Goal: Task Accomplishment & Management: Use online tool/utility

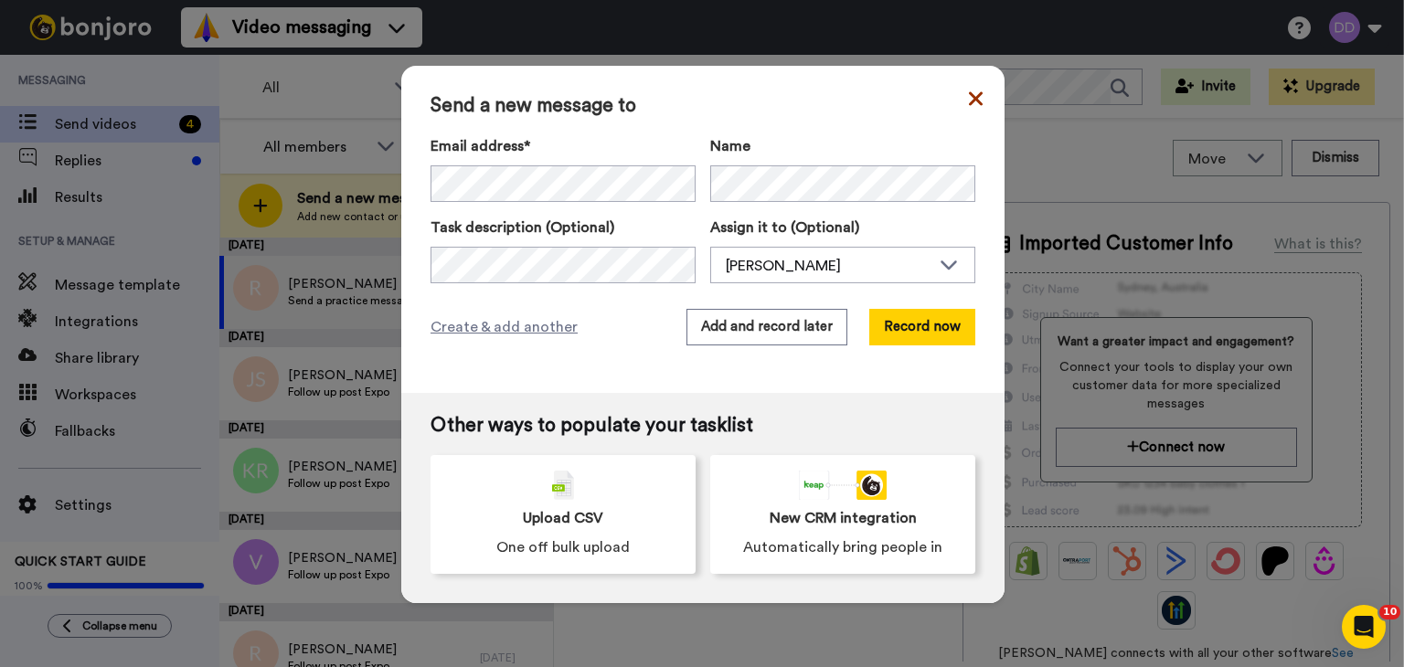
click at [969, 103] on icon at bounding box center [976, 98] width 14 height 14
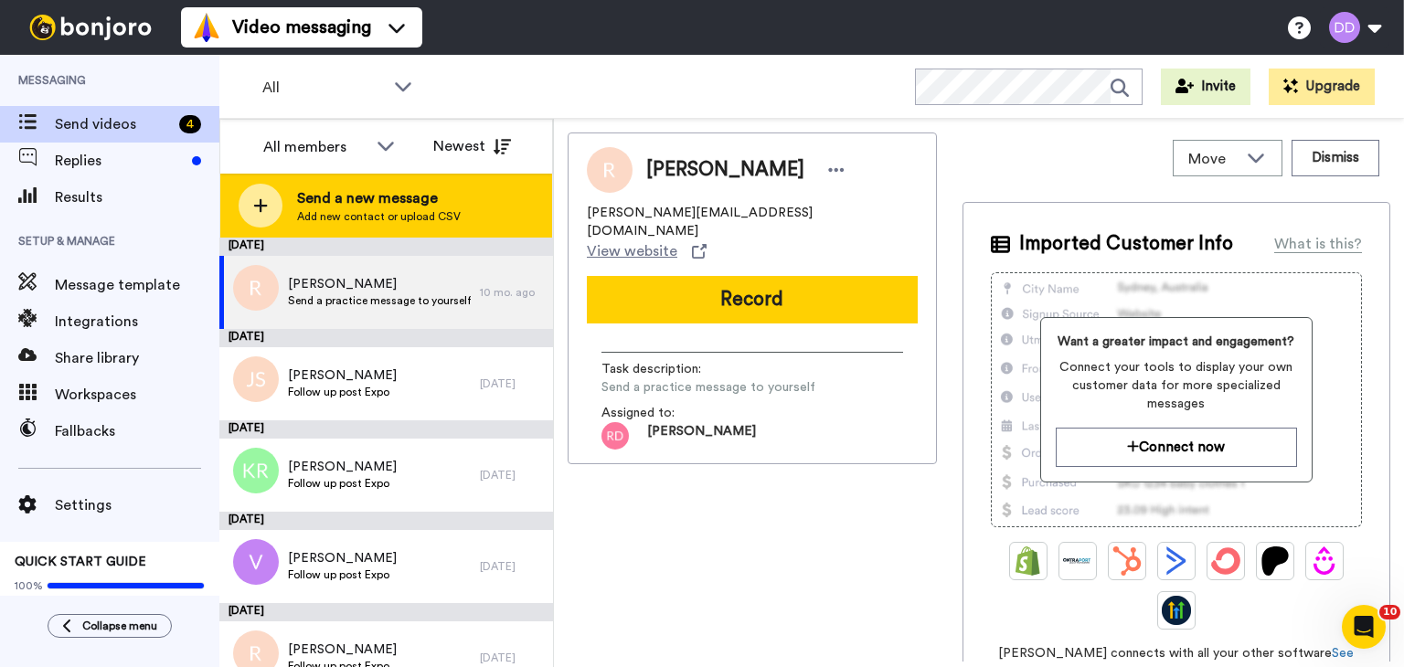
click at [341, 197] on span "Send a new message" at bounding box center [379, 198] width 164 height 22
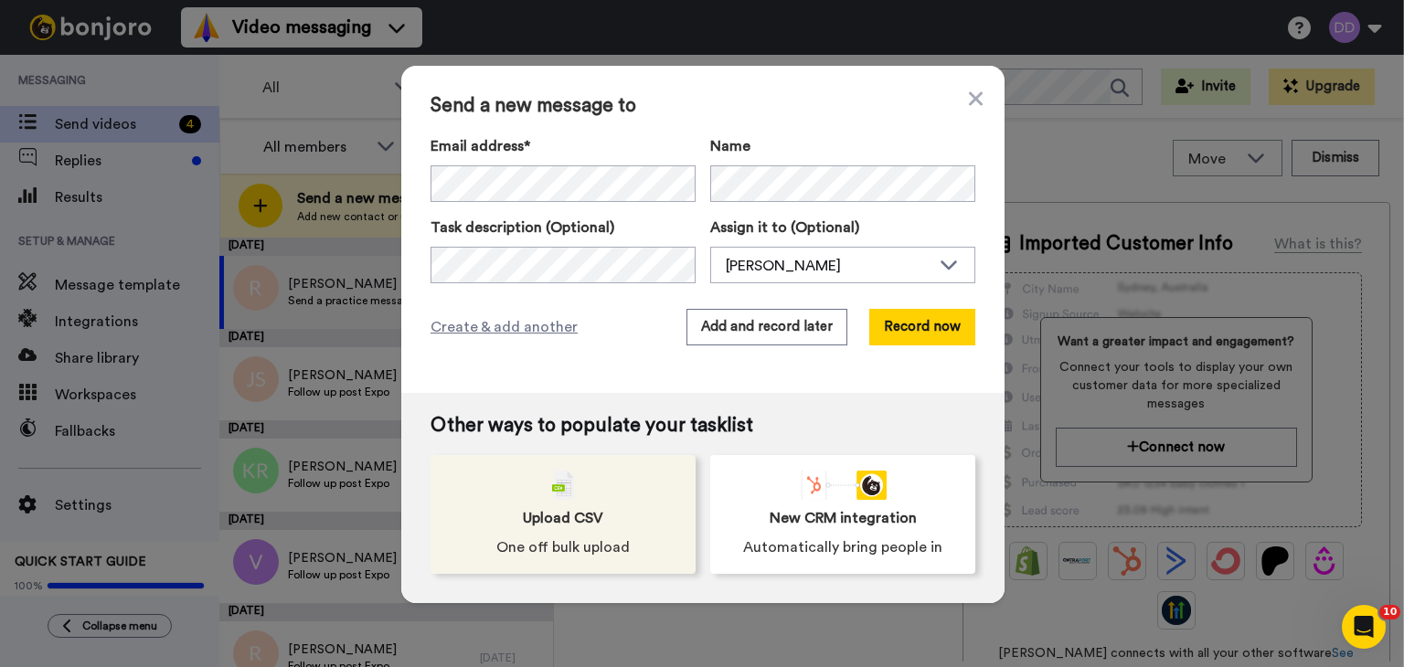
click at [631, 469] on div "Upload CSV One off bulk upload" at bounding box center [563, 514] width 265 height 119
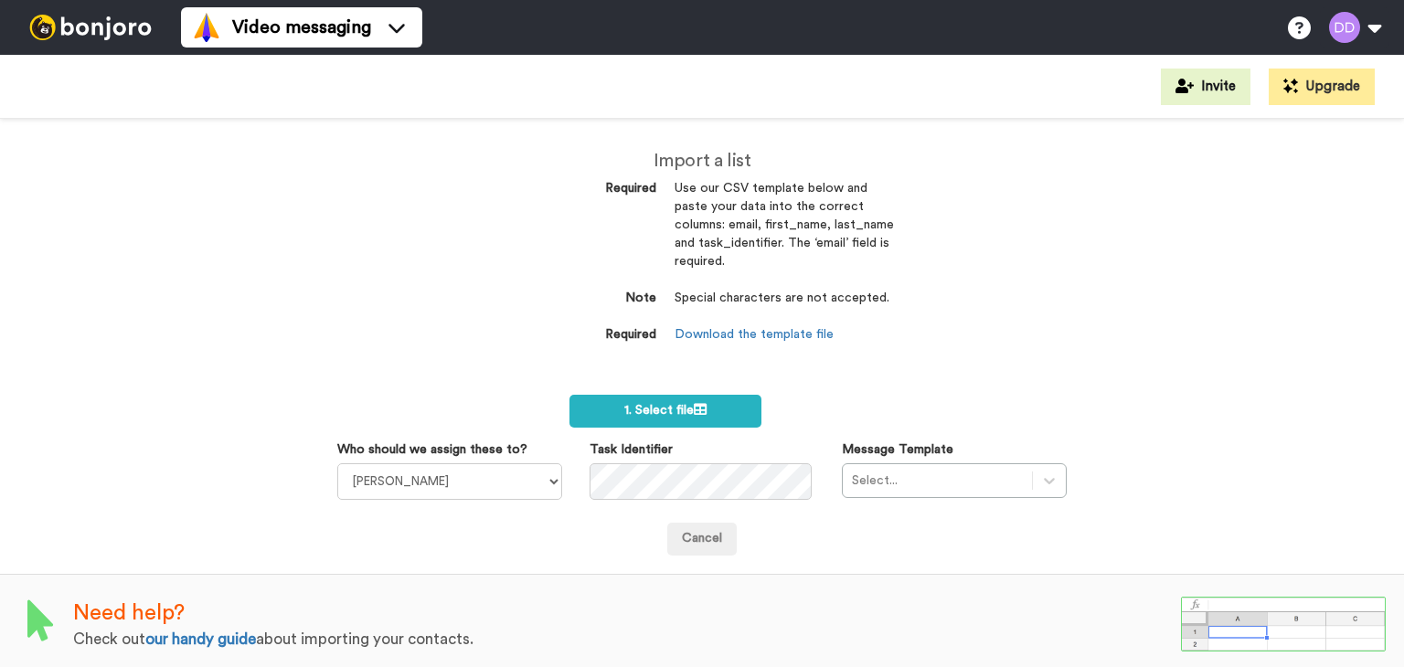
click at [774, 341] on dd "Download the template file" at bounding box center [784, 335] width 219 height 18
click at [766, 330] on link "Download the template file" at bounding box center [754, 334] width 159 height 13
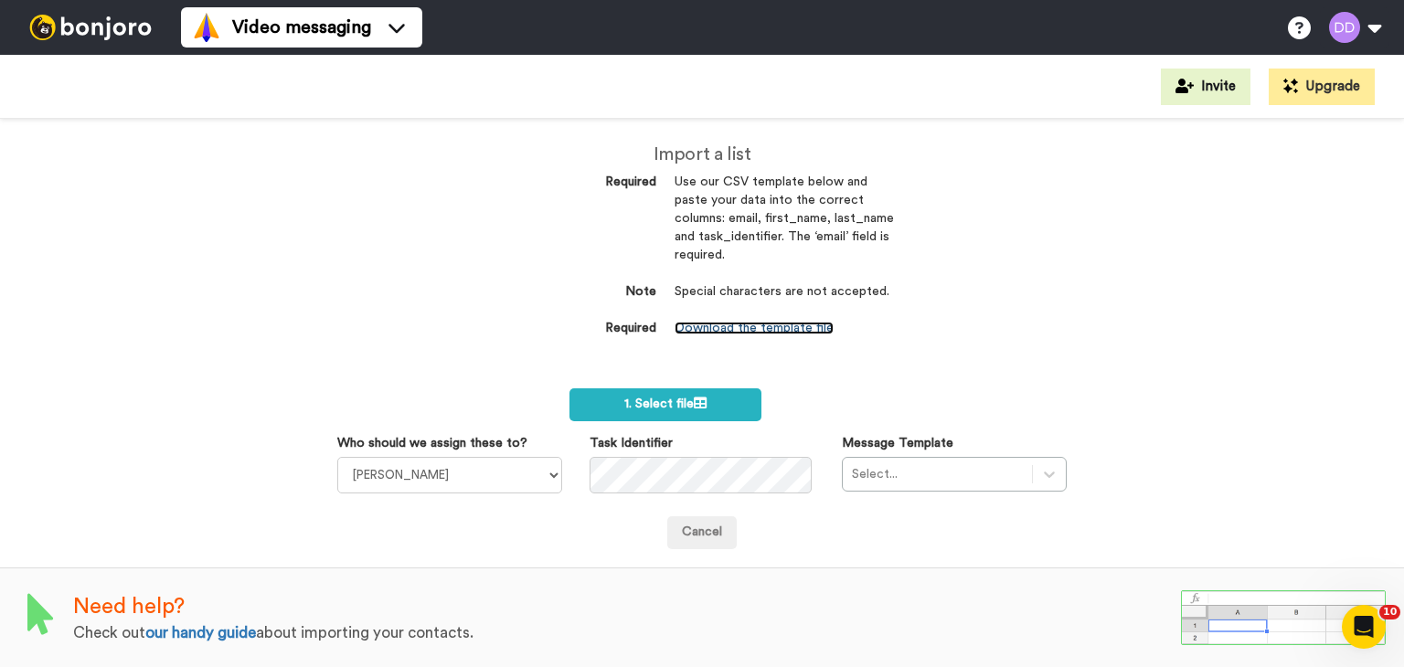
scroll to position [5, 0]
click at [219, 635] on link "our handy guide" at bounding box center [200, 634] width 111 height 16
click at [686, 397] on label "1. Select file" at bounding box center [665, 406] width 191 height 33
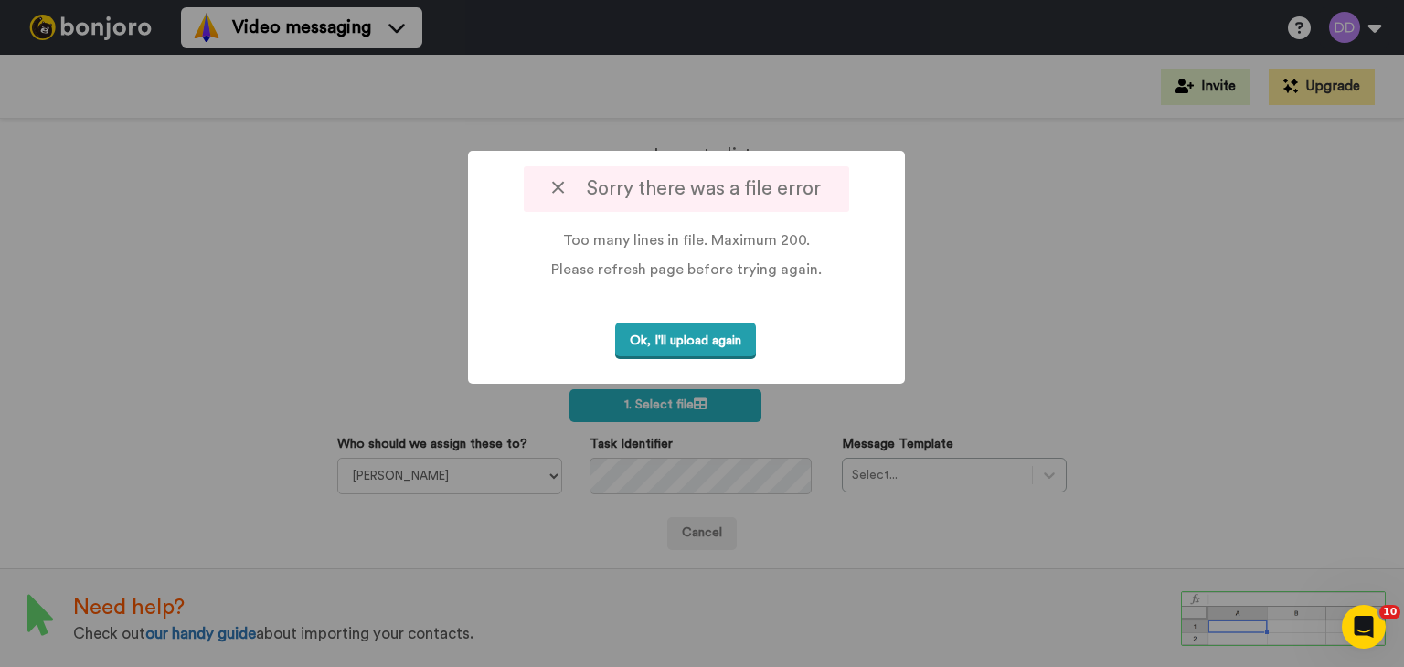
click at [693, 336] on button "Ok, I'll upload again" at bounding box center [685, 341] width 141 height 37
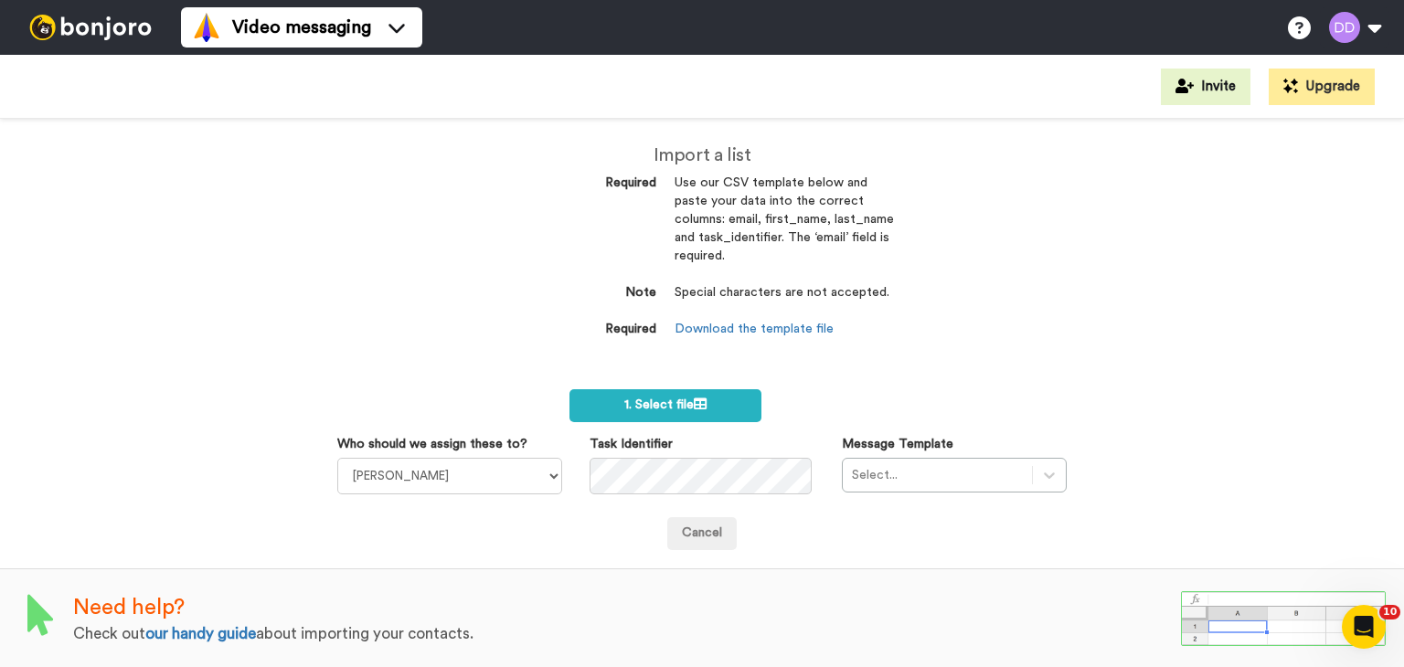
click at [1346, 328] on div "Import a list Required Use our CSV template below and paste your data into the …" at bounding box center [702, 393] width 1404 height 549
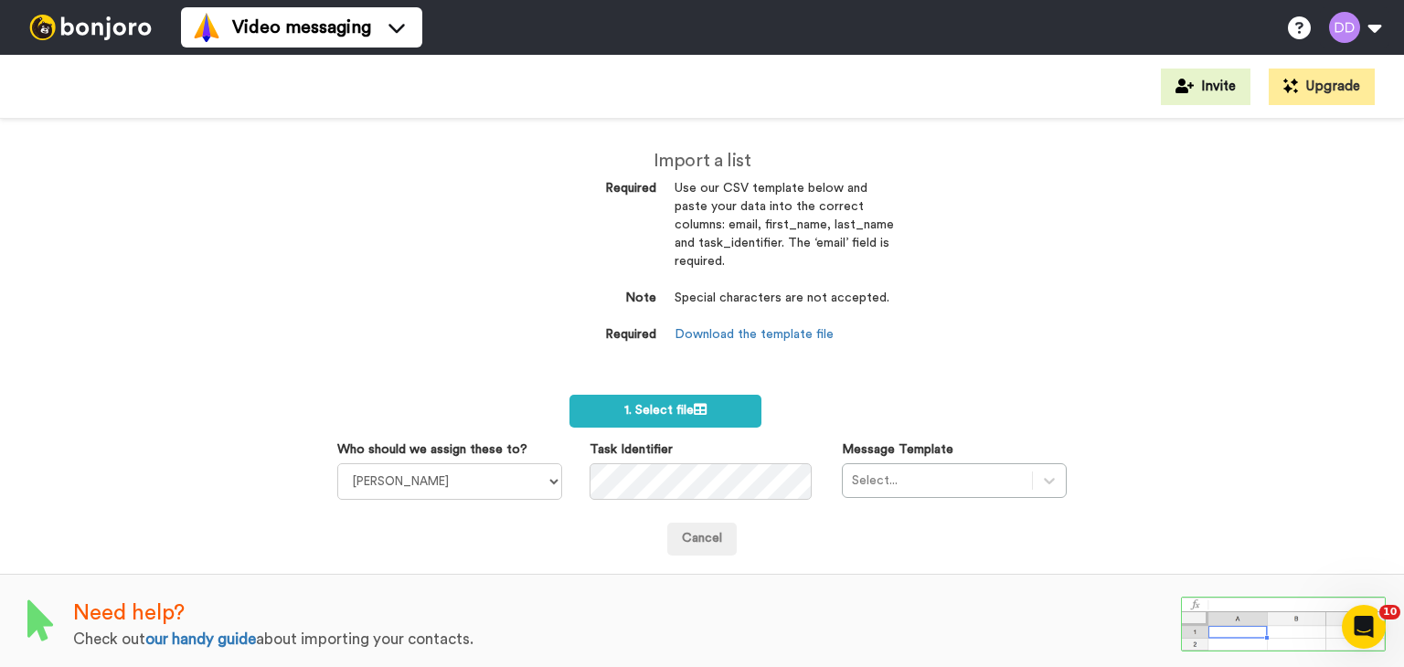
scroll to position [7, 0]
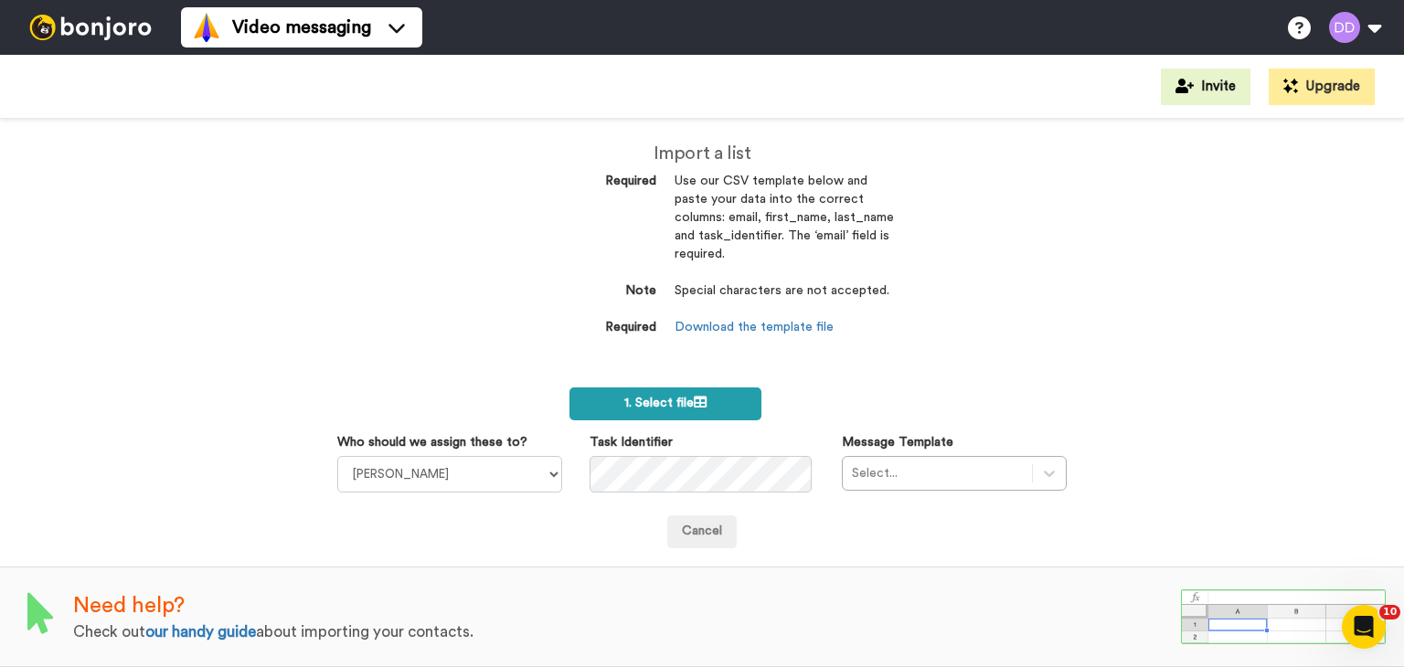
click at [636, 389] on label "1. Select file" at bounding box center [665, 404] width 191 height 33
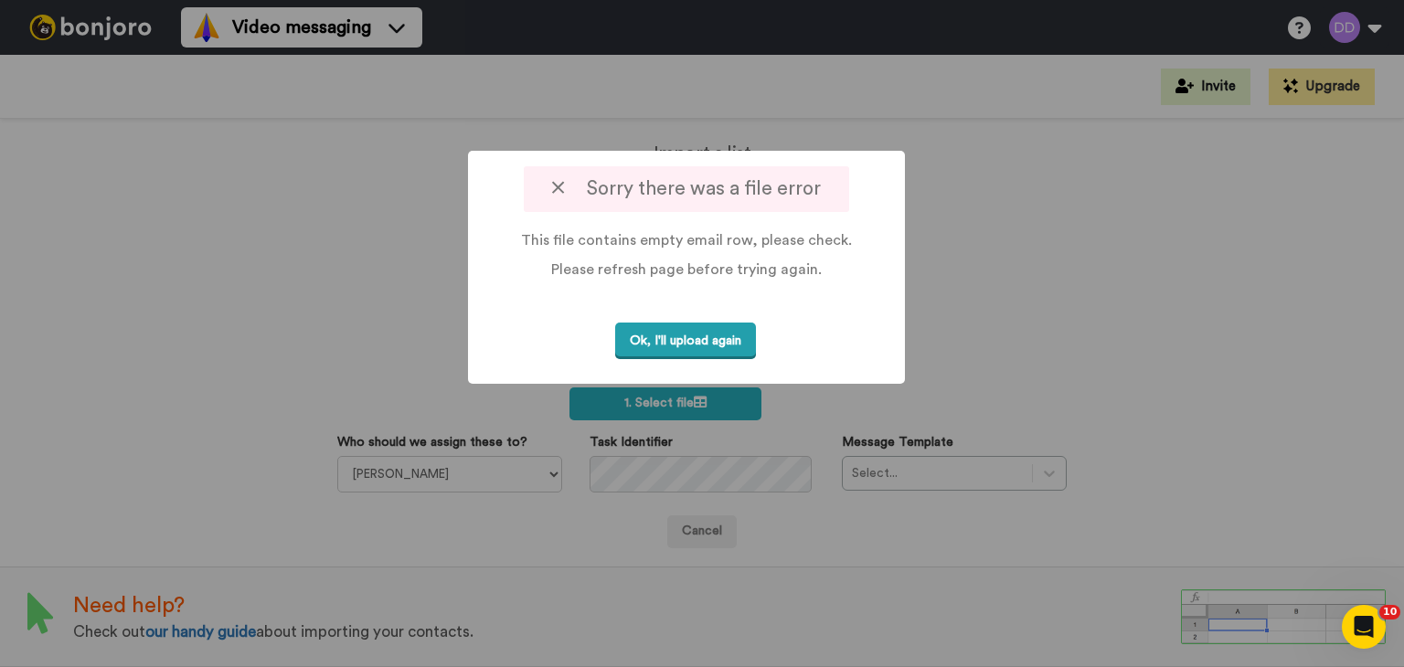
click at [735, 345] on button "Ok, I'll upload again" at bounding box center [685, 341] width 141 height 37
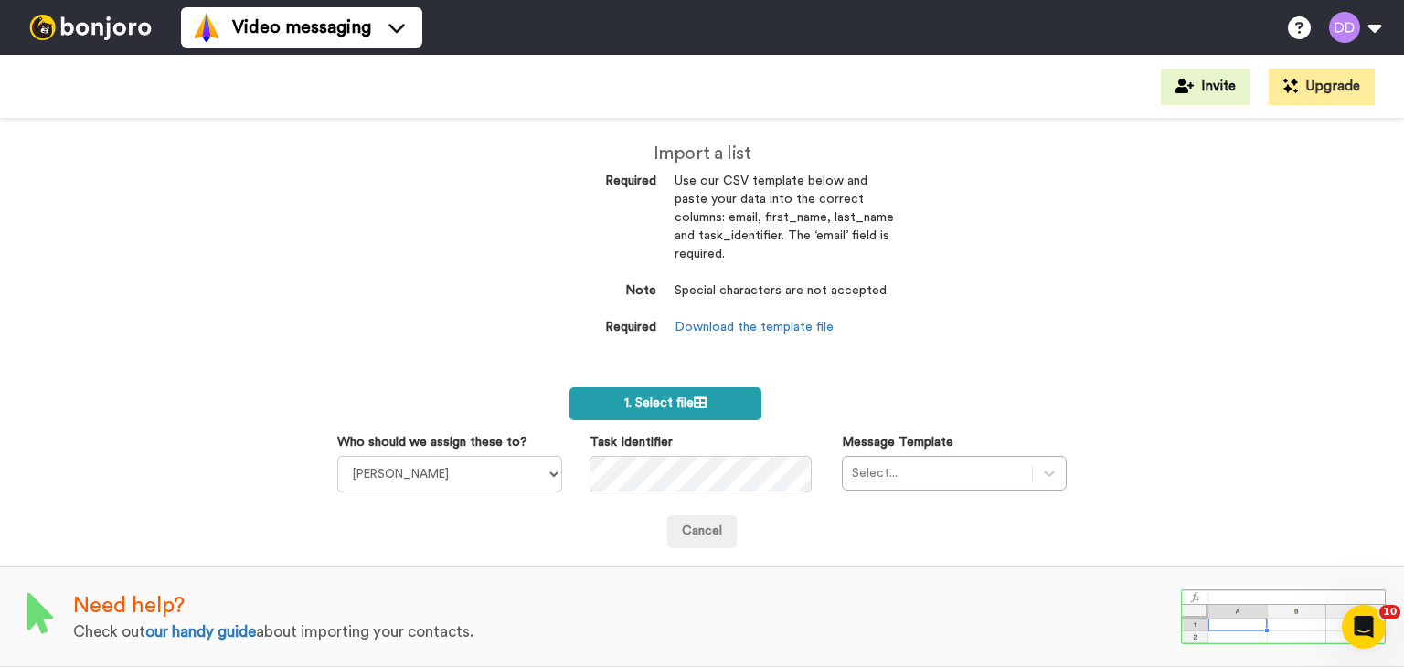
click at [672, 399] on span "1. Select file" at bounding box center [665, 403] width 82 height 13
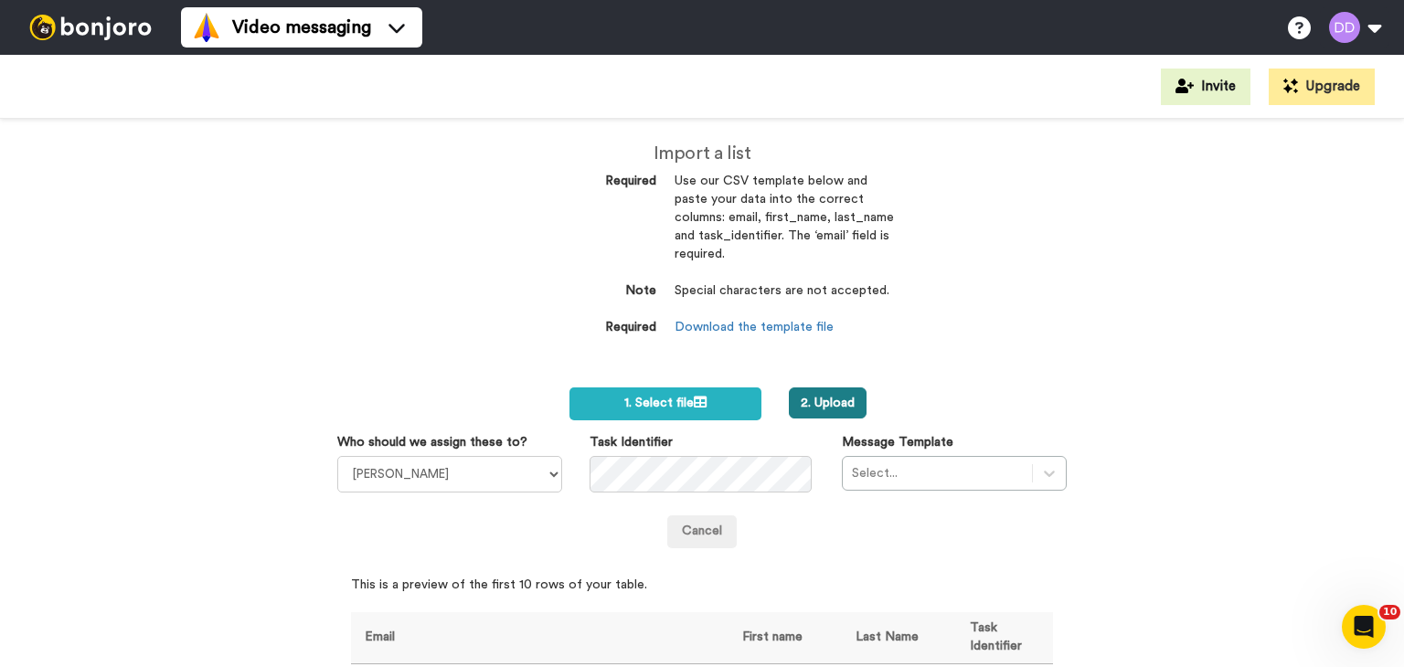
click at [835, 399] on button "2. Upload" at bounding box center [828, 403] width 78 height 31
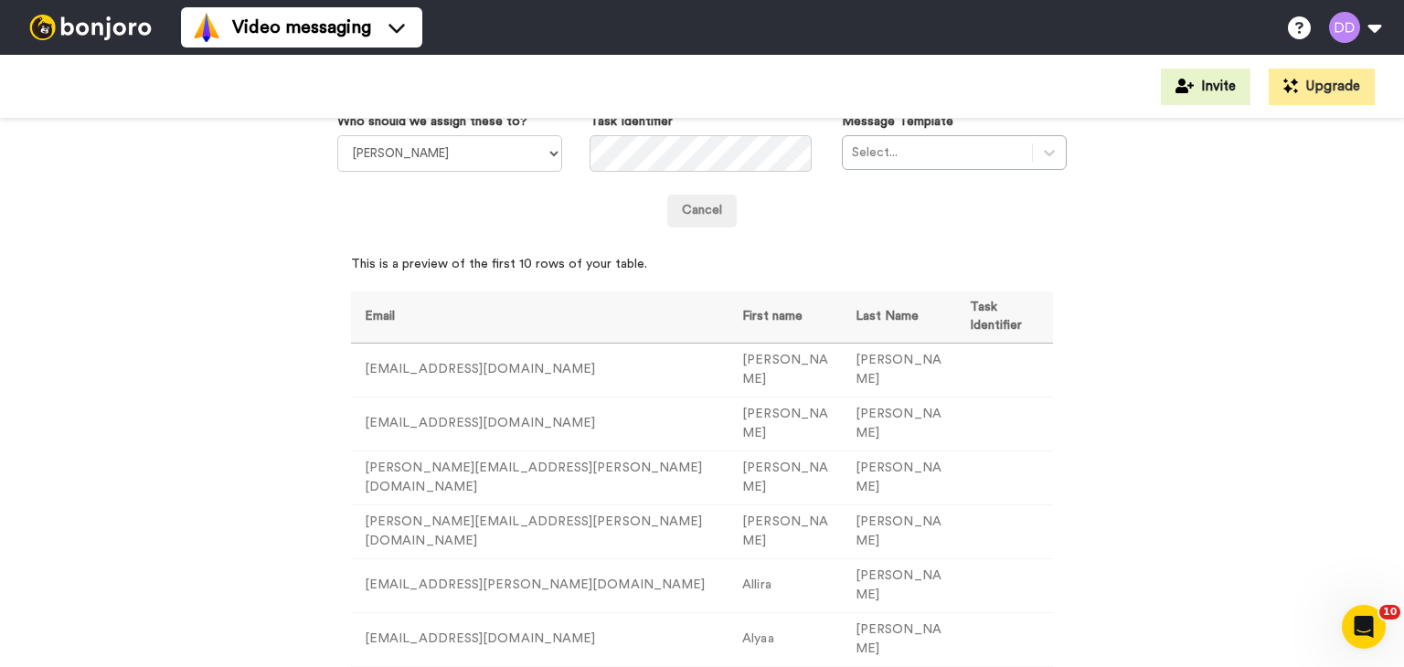
scroll to position [329, 0]
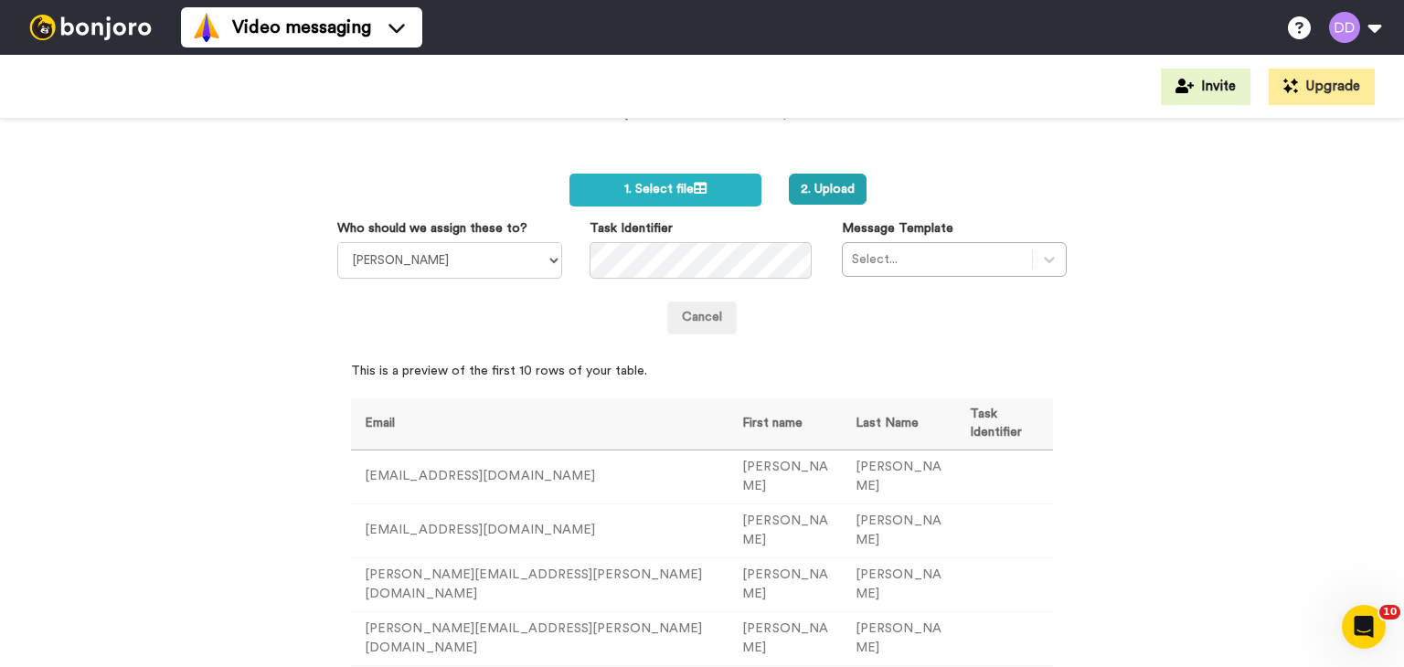
scroll to position [231, 0]
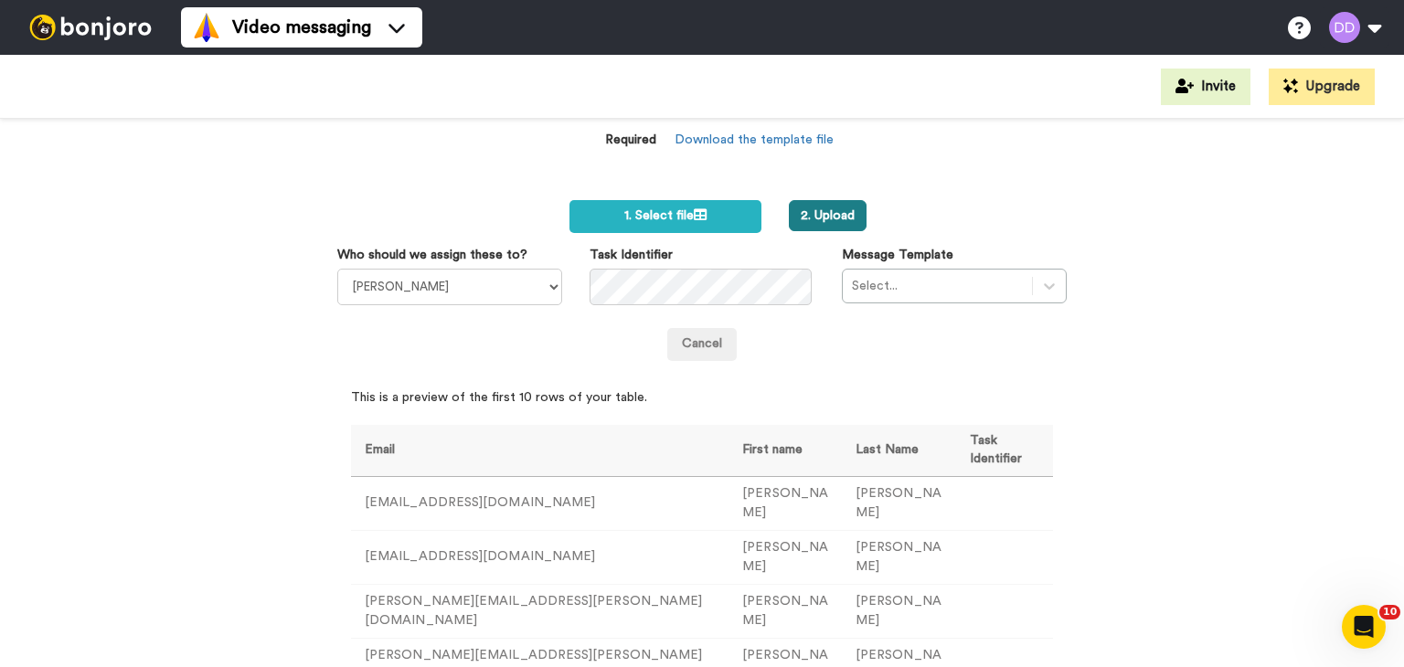
click at [838, 215] on button "2. Upload" at bounding box center [828, 215] width 78 height 31
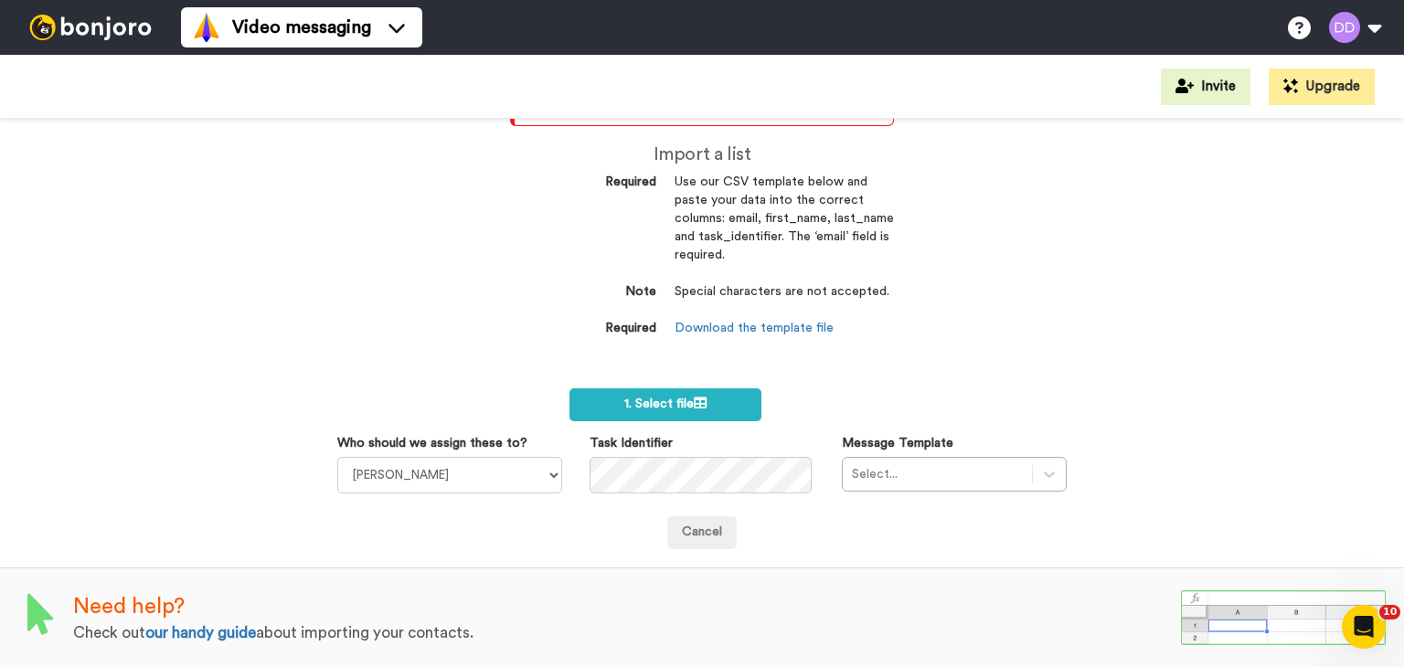
scroll to position [232, 0]
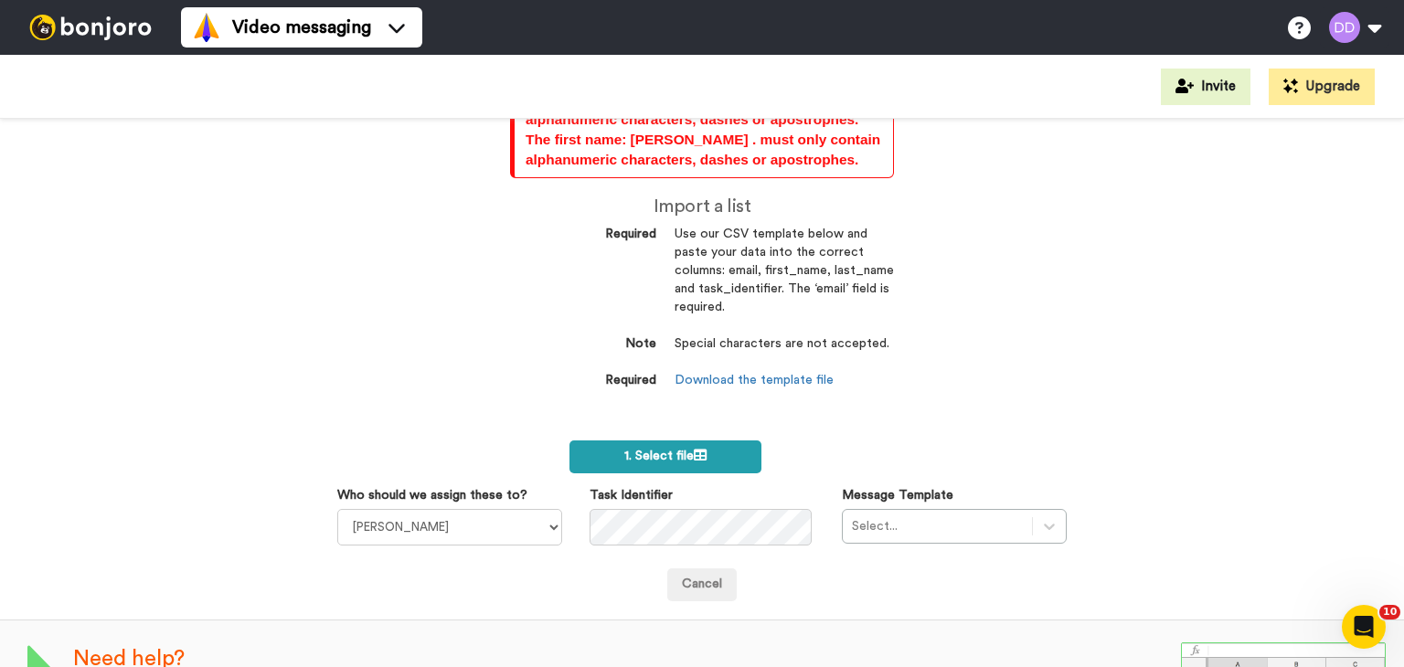
click at [649, 447] on label "1. Select file" at bounding box center [665, 457] width 191 height 33
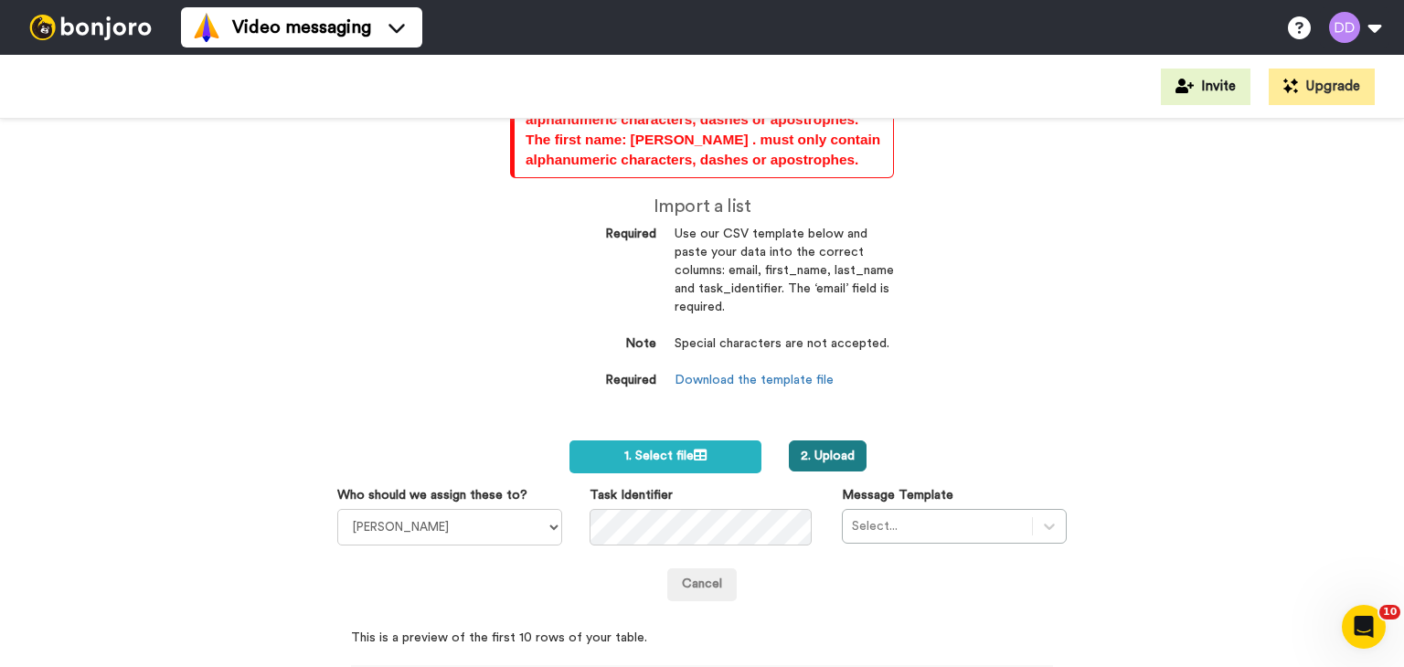
click at [815, 459] on button "2. Upload" at bounding box center [828, 456] width 78 height 31
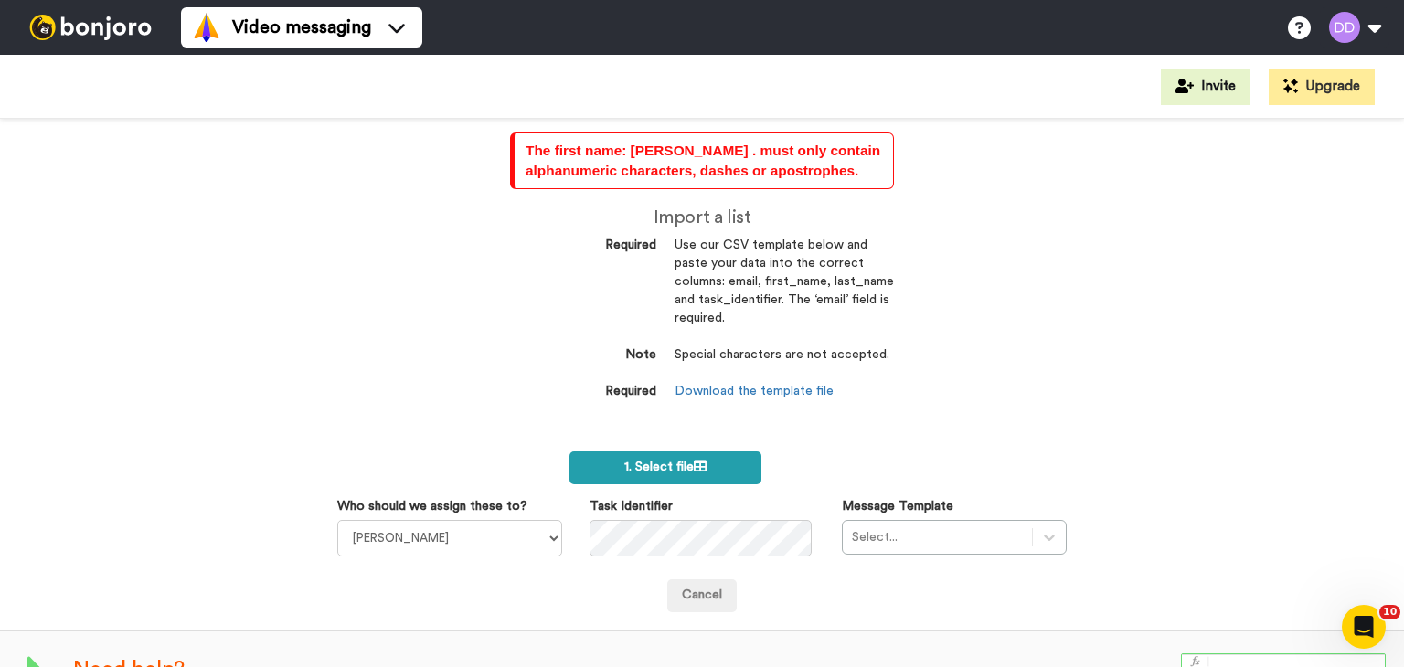
click at [673, 468] on span "1. Select file" at bounding box center [665, 467] width 82 height 13
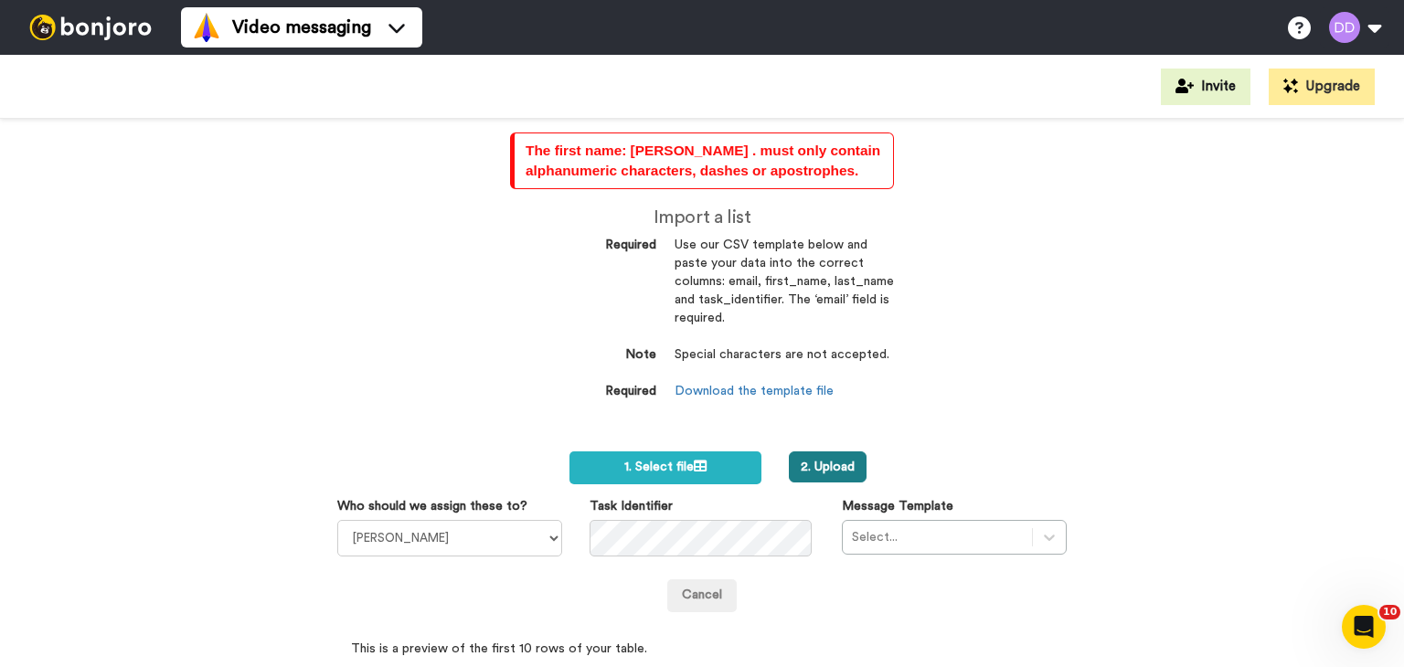
click at [817, 462] on button "2. Upload" at bounding box center [828, 467] width 78 height 31
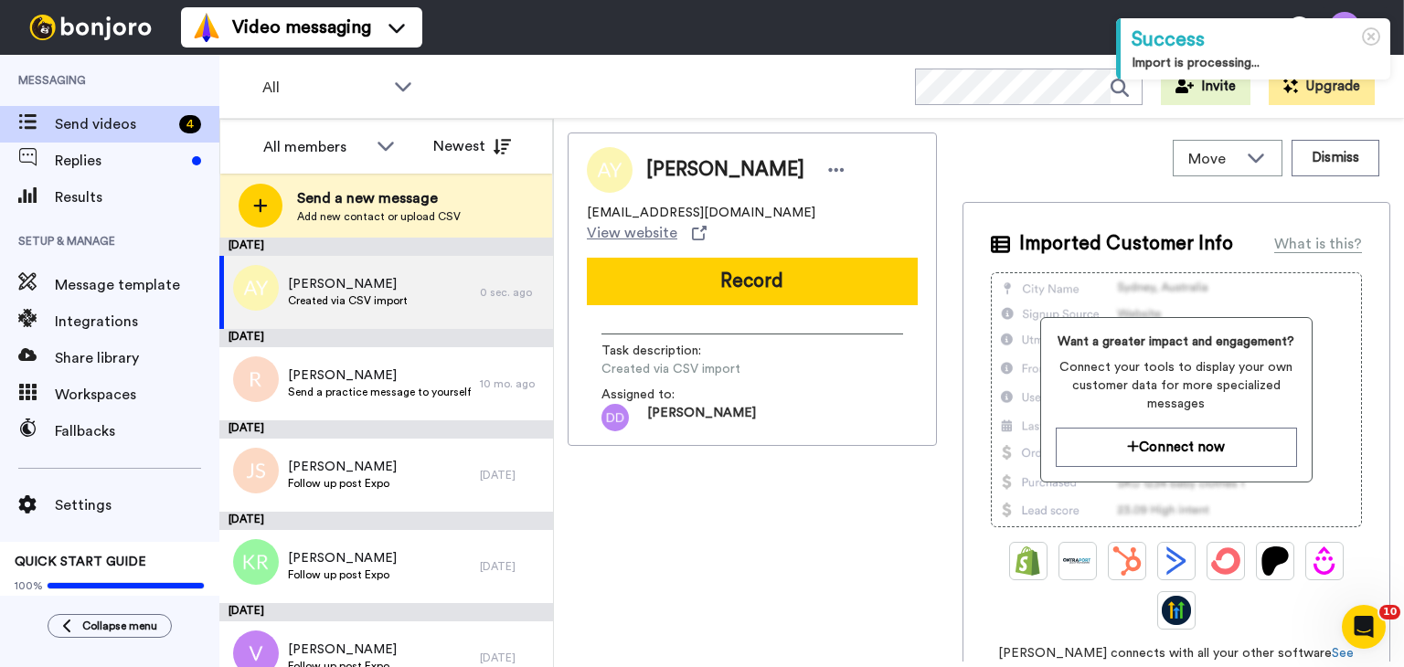
scroll to position [154, 0]
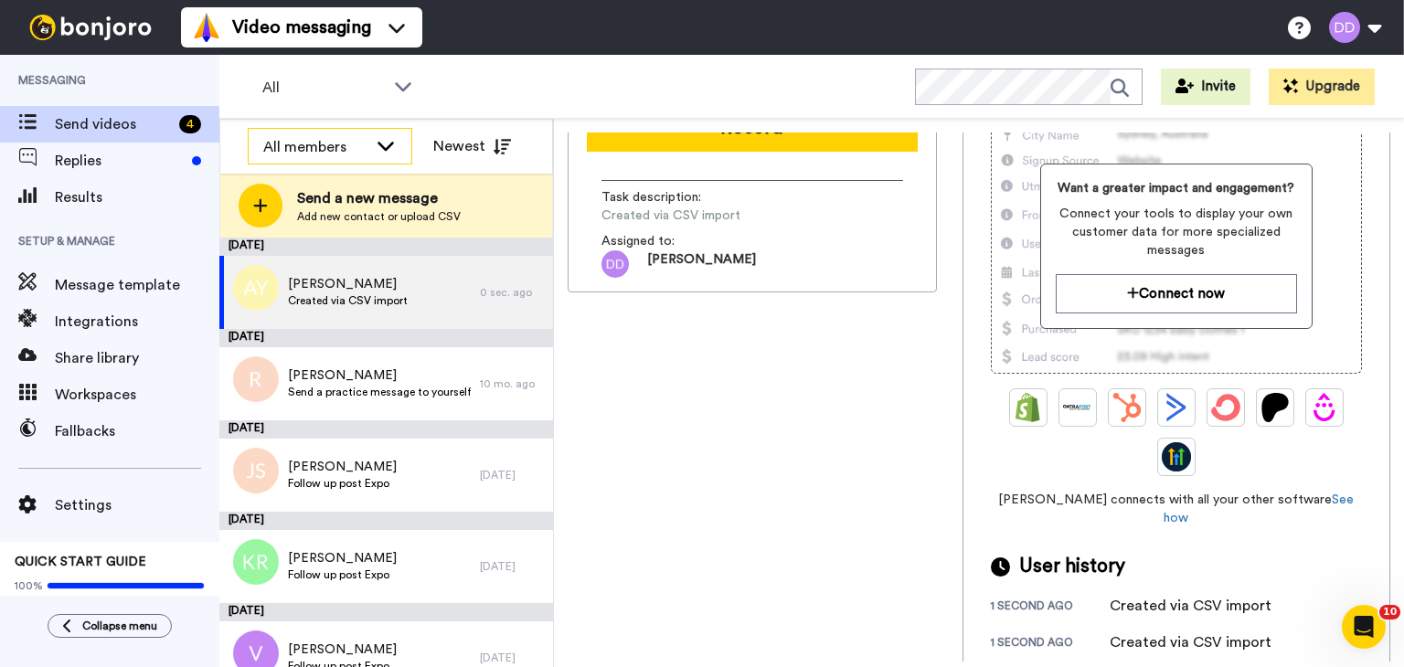
click at [390, 140] on icon at bounding box center [386, 145] width 22 height 18
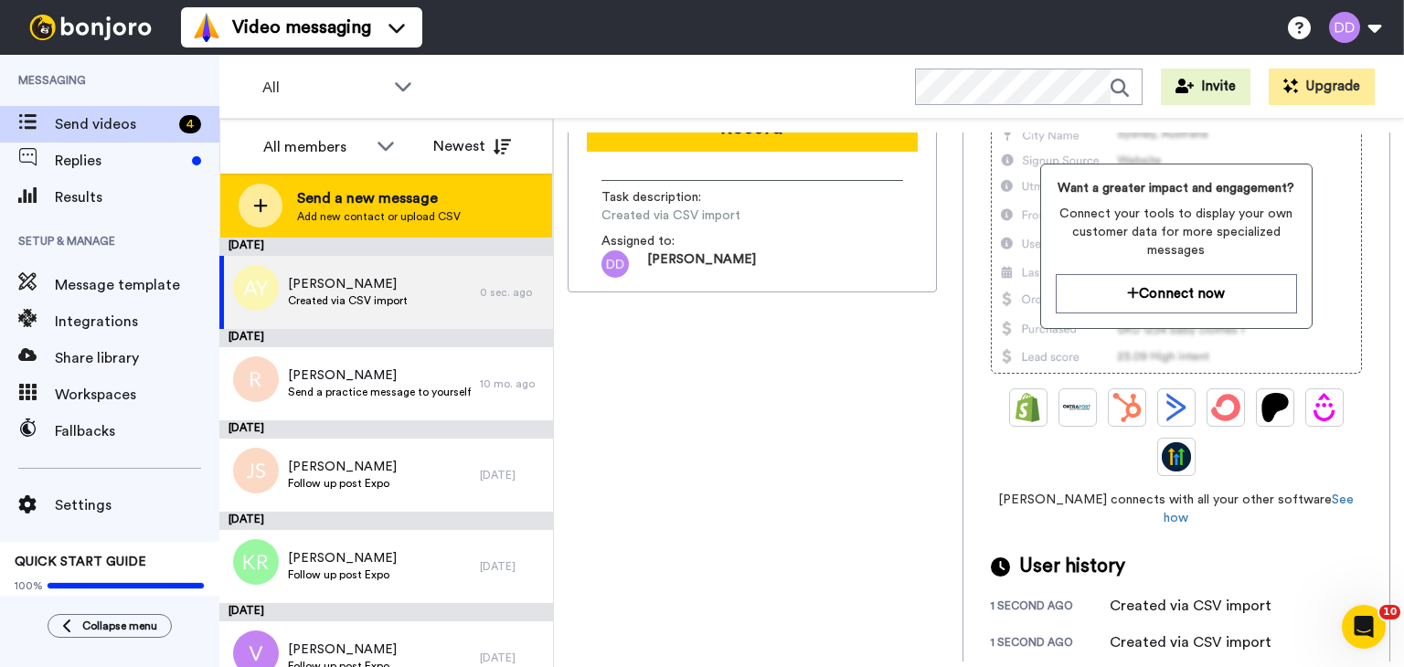
click at [367, 197] on span "Send a new message" at bounding box center [379, 198] width 164 height 22
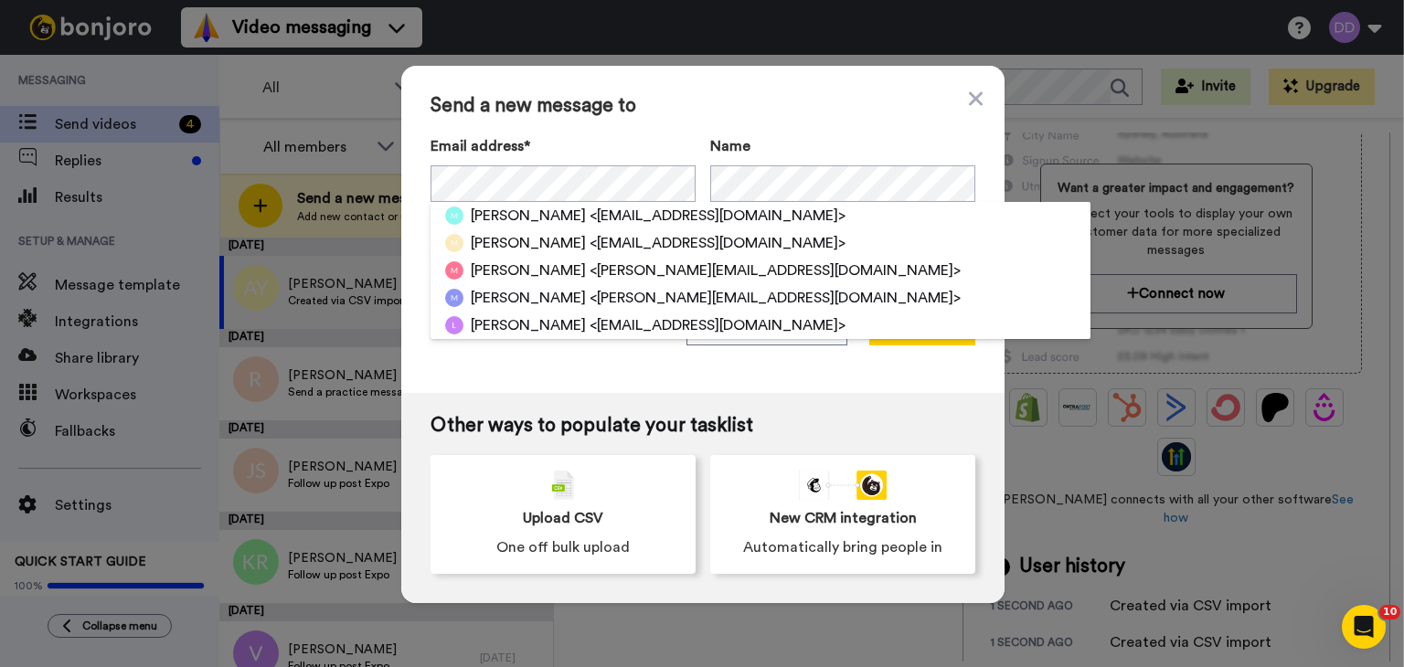
scroll to position [274, 0]
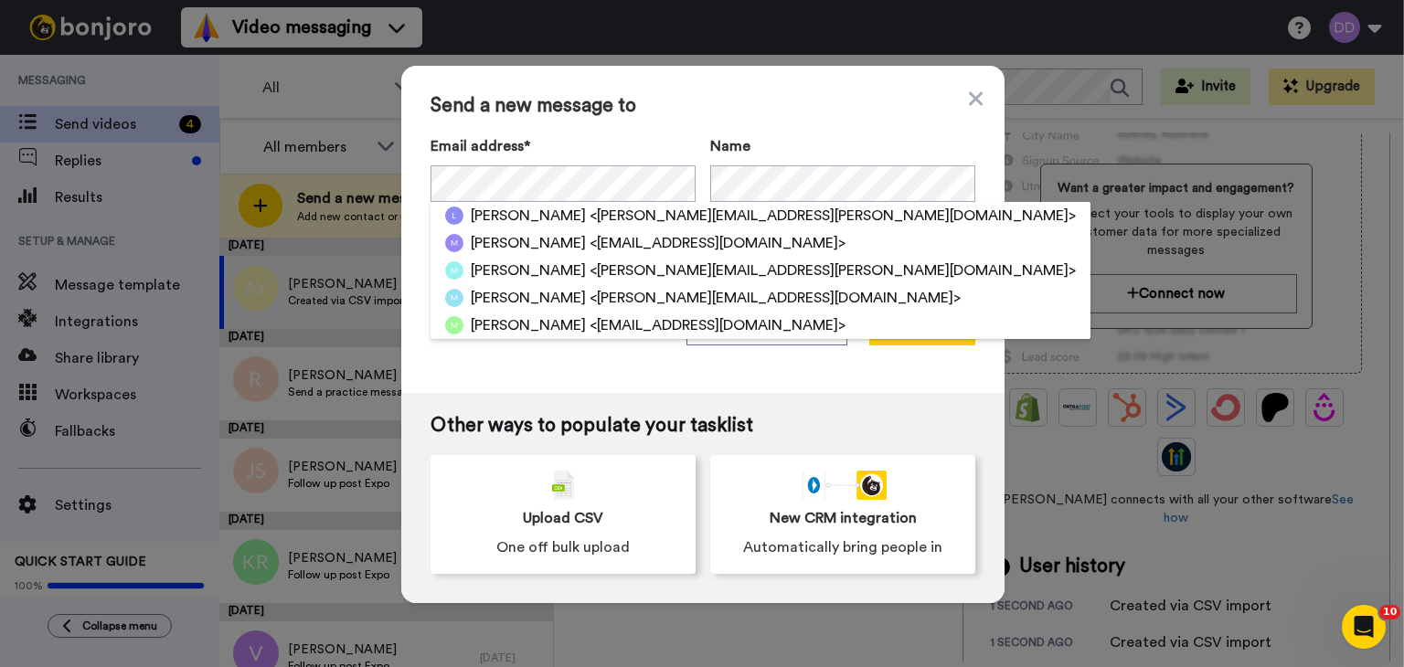
click at [809, 112] on span "Send a new message to" at bounding box center [703, 106] width 545 height 22
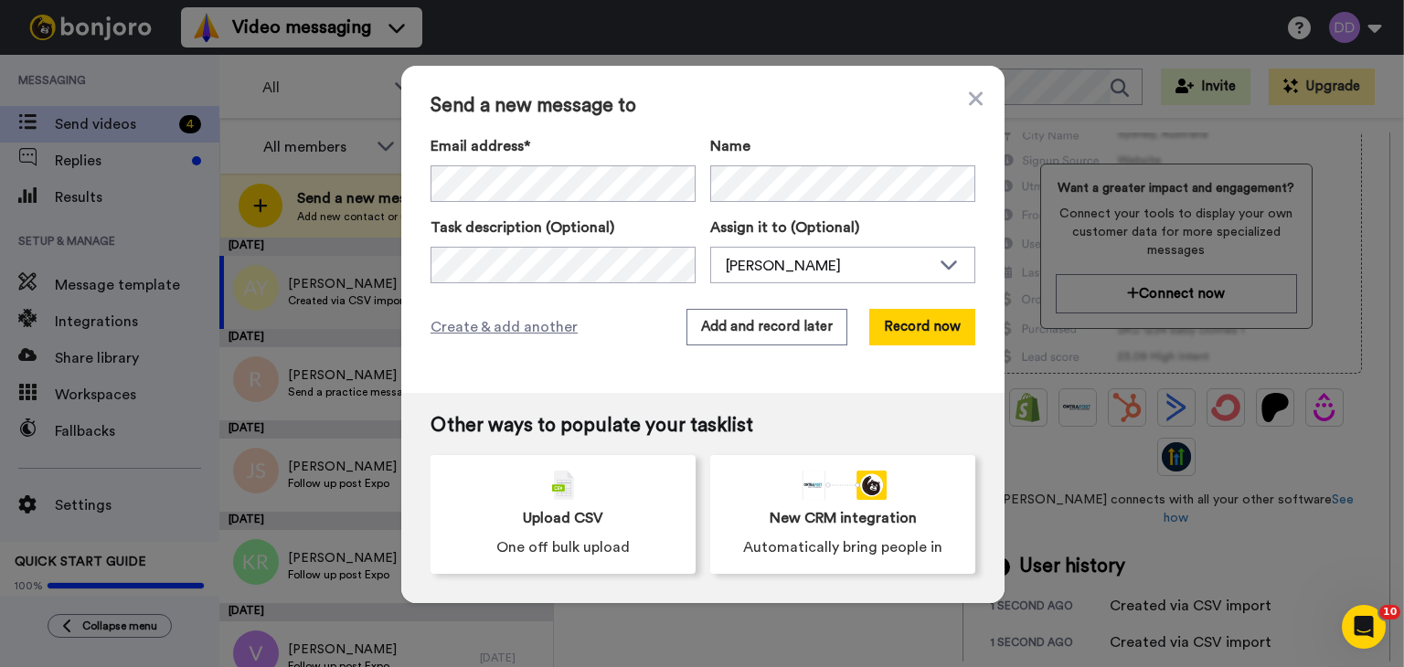
click at [955, 105] on span "Send a new message to" at bounding box center [703, 106] width 545 height 22
click at [970, 100] on icon at bounding box center [976, 98] width 14 height 14
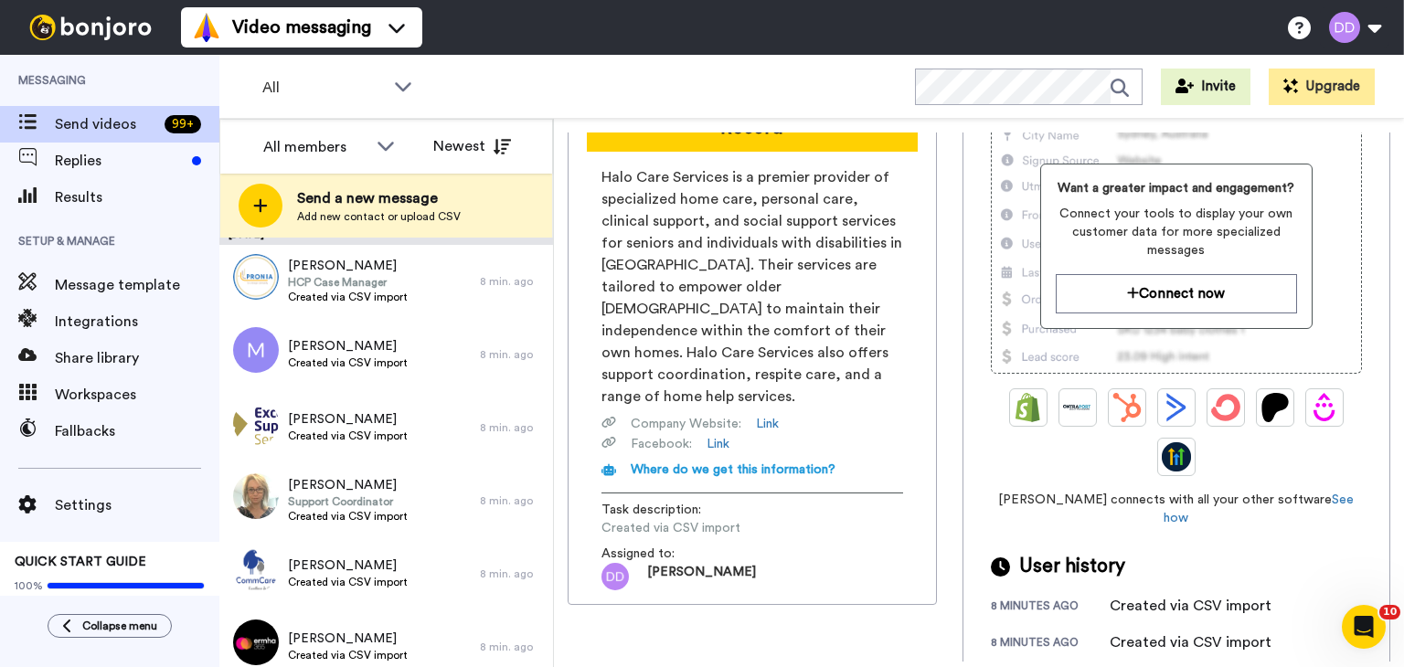
scroll to position [0, 0]
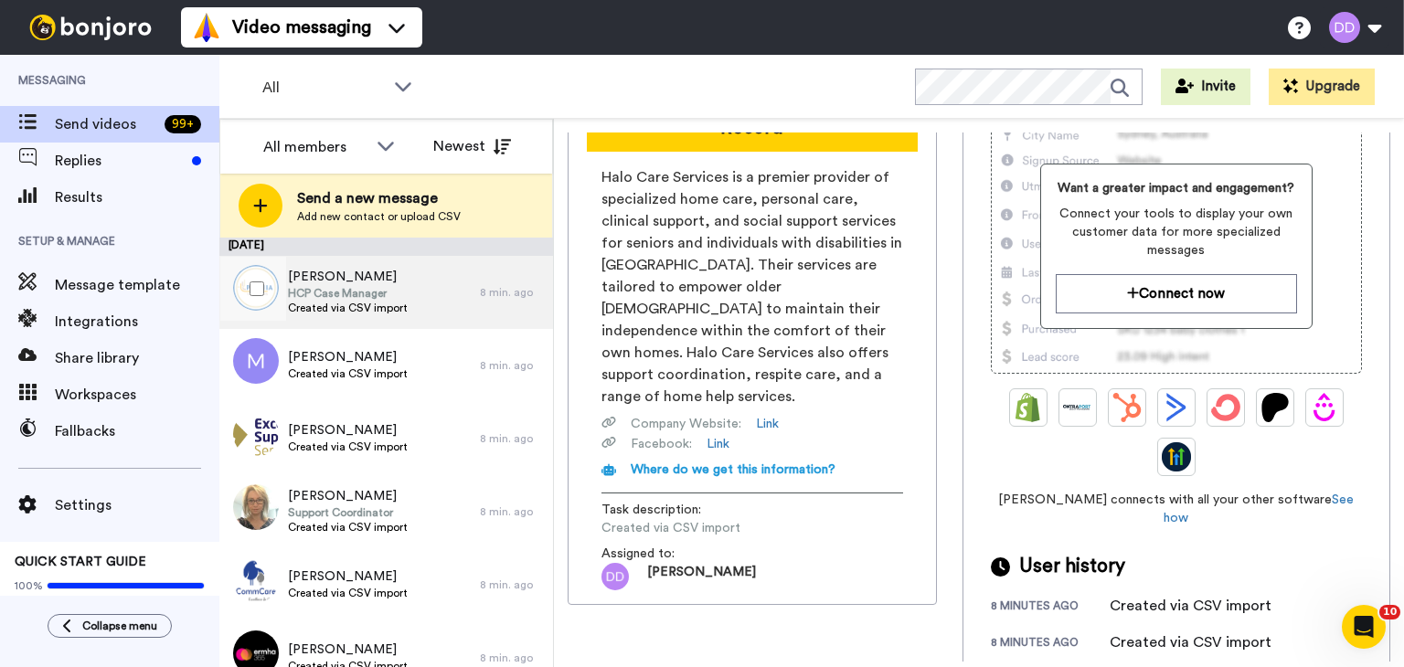
click at [384, 300] on span "HCP Case Manager" at bounding box center [348, 293] width 120 height 15
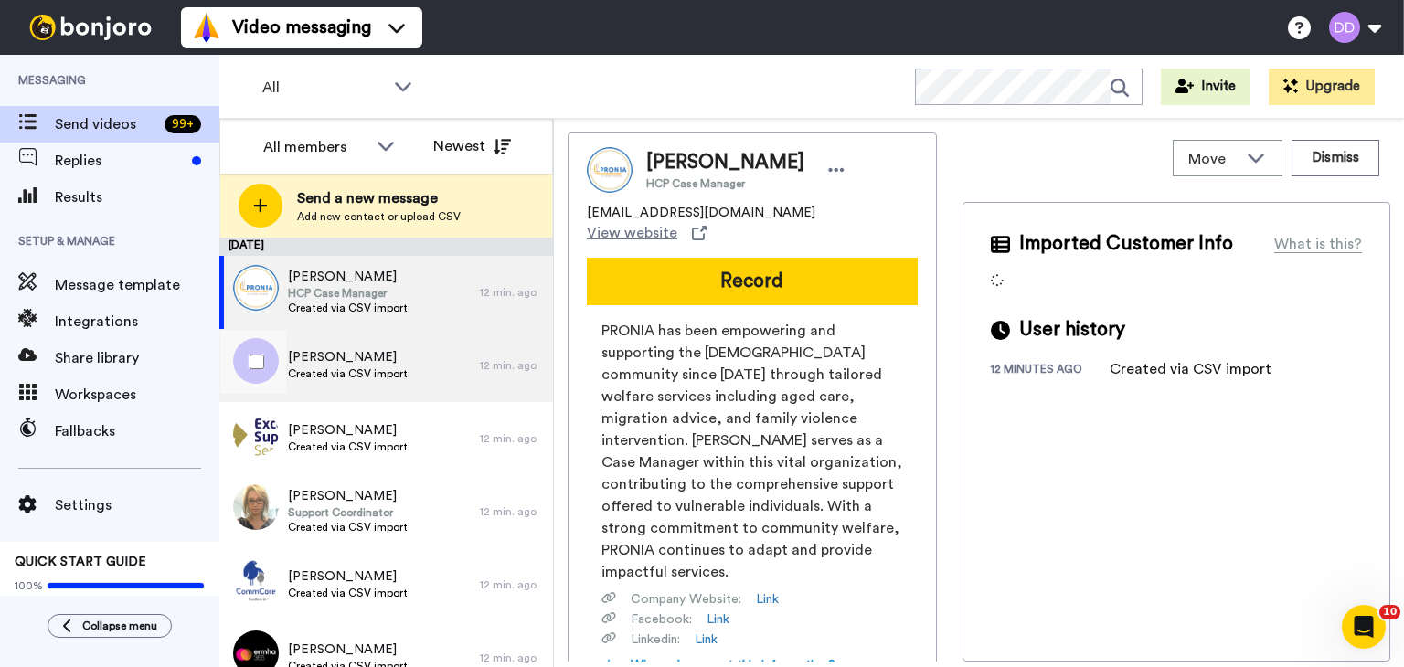
click at [372, 371] on span "Created via CSV import" at bounding box center [348, 374] width 120 height 15
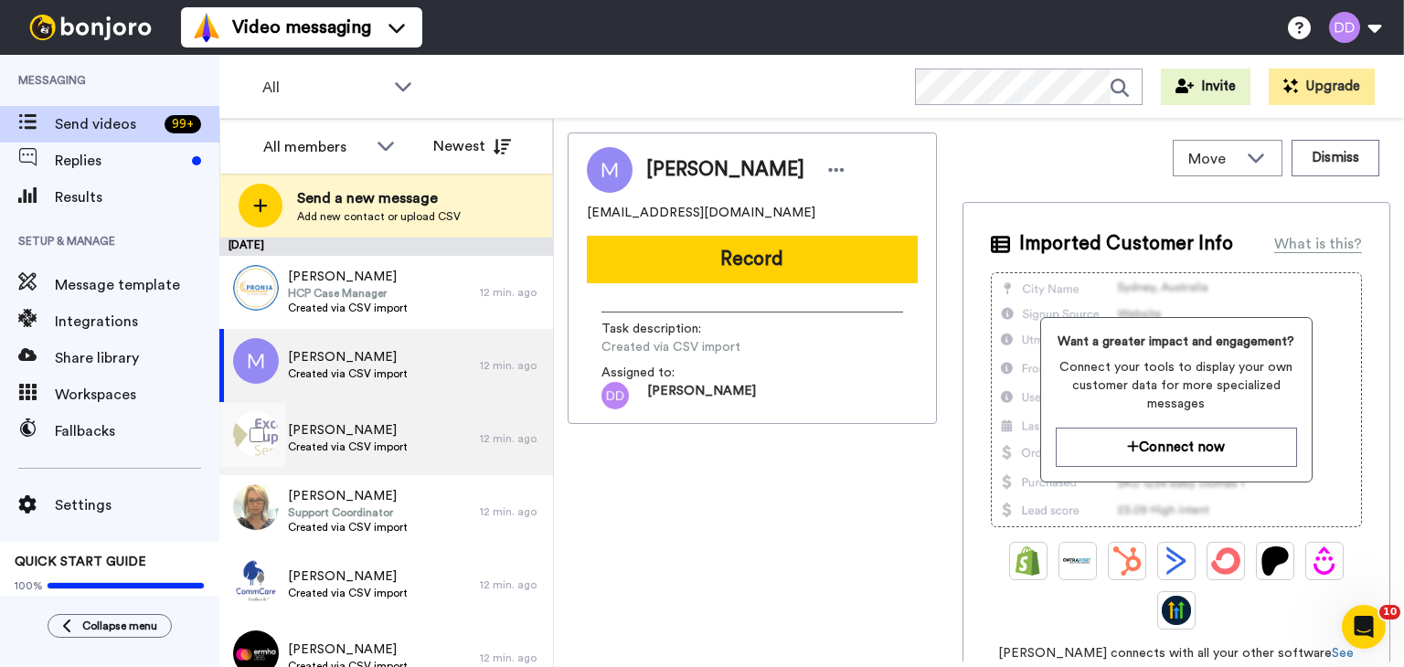
click at [369, 433] on span "[PERSON_NAME]" at bounding box center [348, 431] width 120 height 18
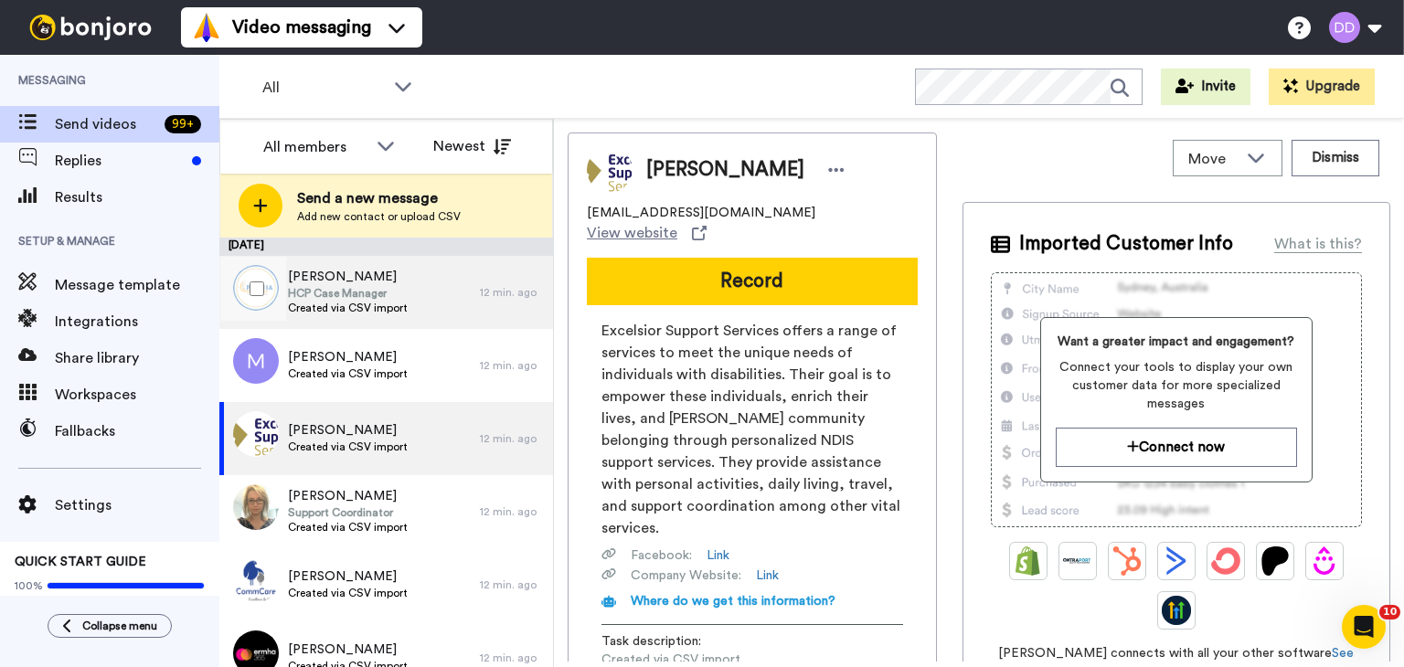
click at [374, 297] on span "HCP Case Manager" at bounding box center [348, 293] width 120 height 15
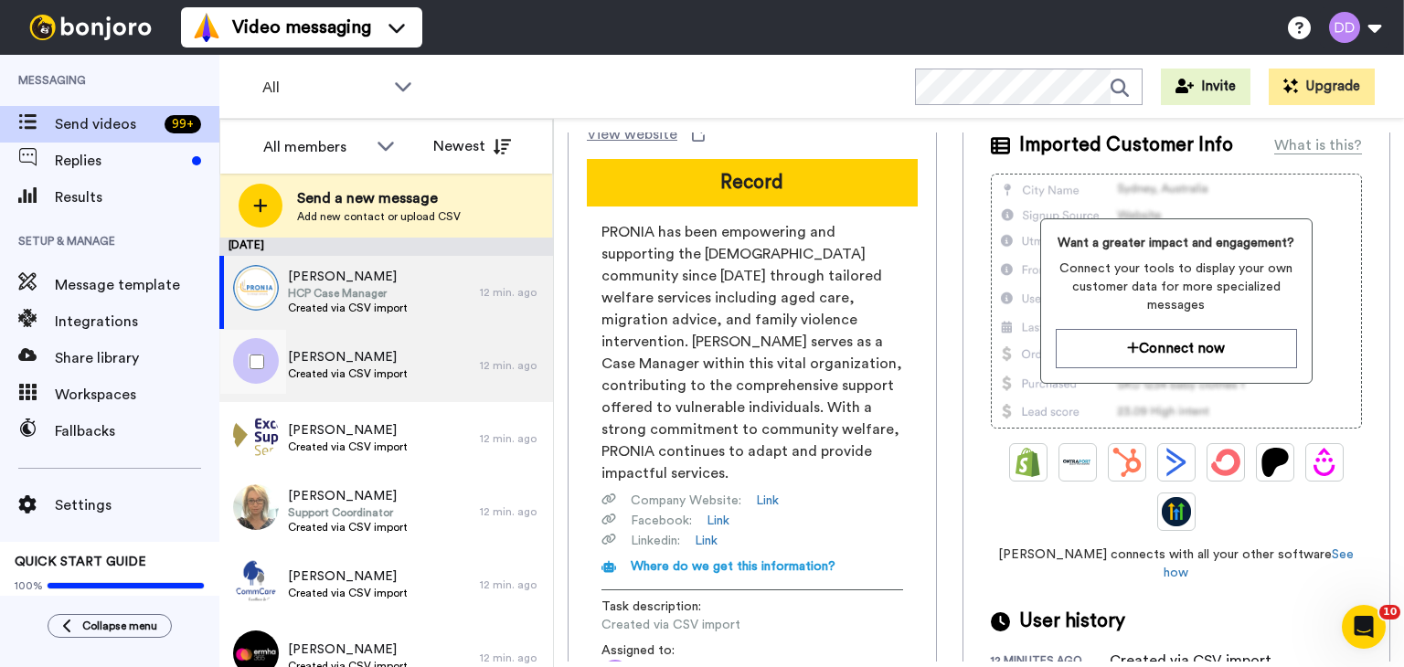
click at [404, 367] on span "Created via CSV import" at bounding box center [348, 374] width 120 height 15
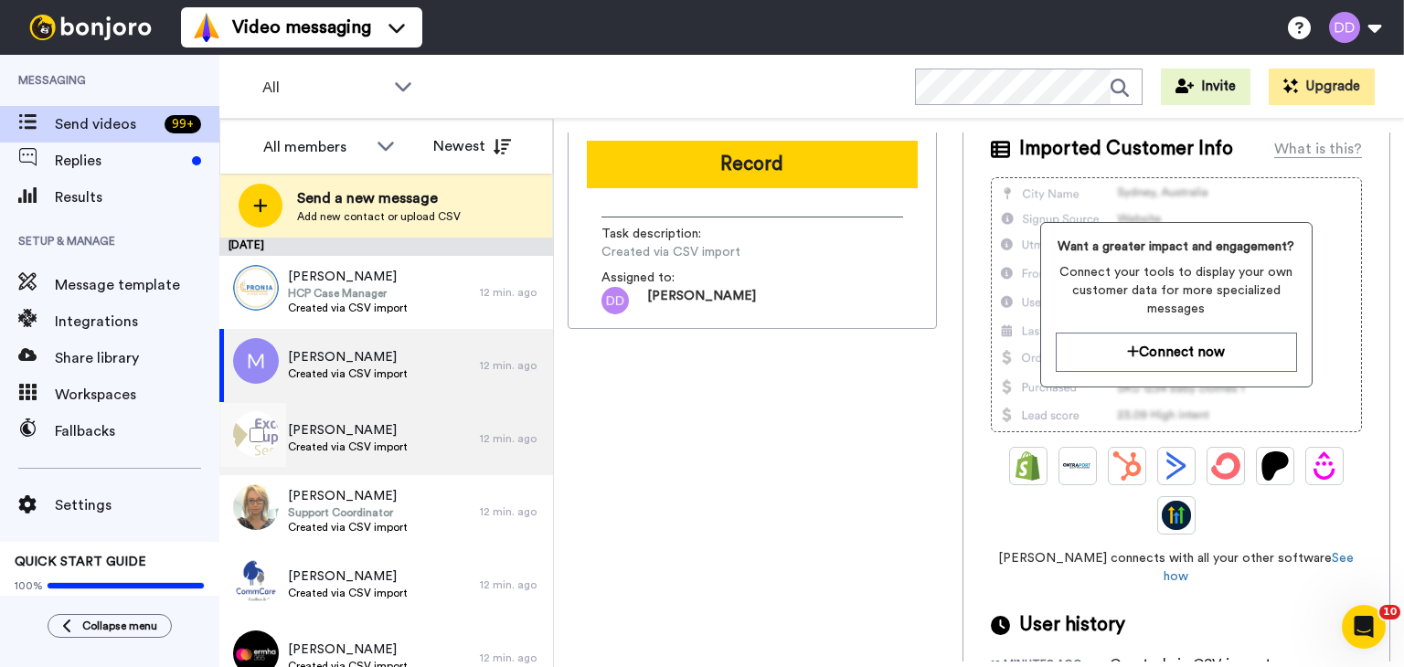
click at [351, 447] on span "Created via CSV import" at bounding box center [348, 447] width 120 height 15
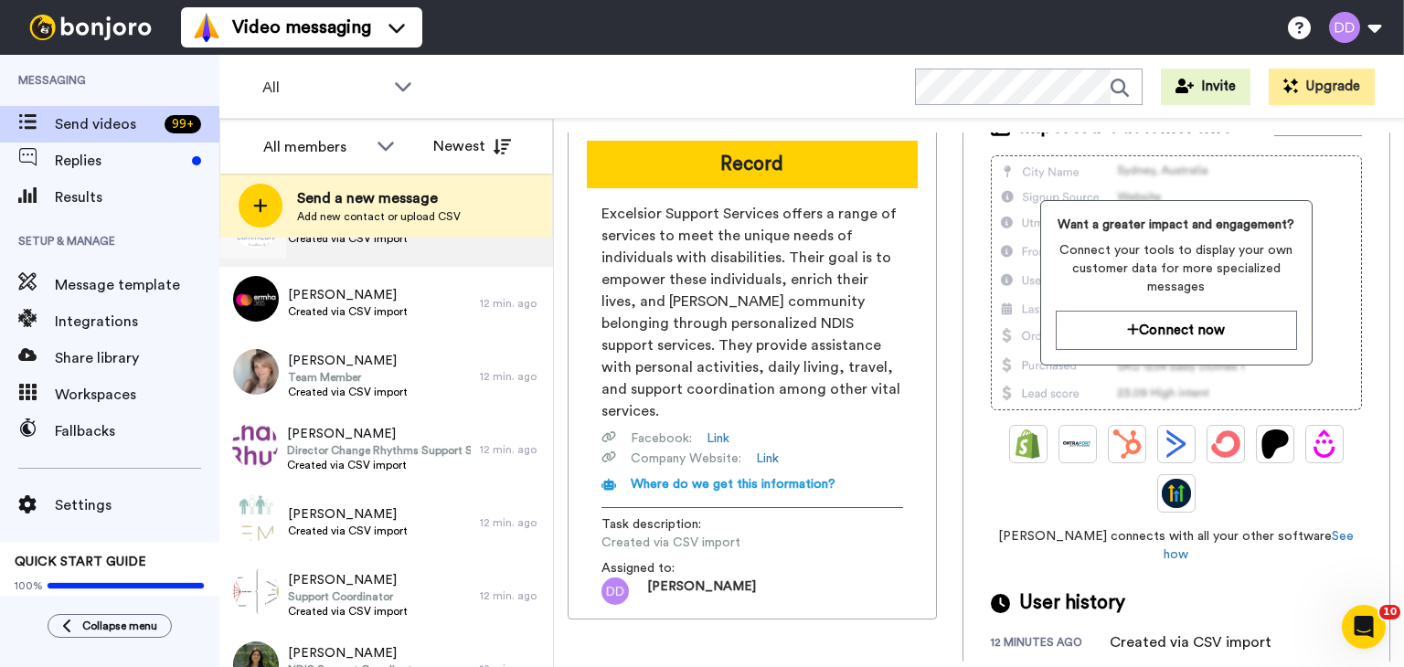
scroll to position [379, 0]
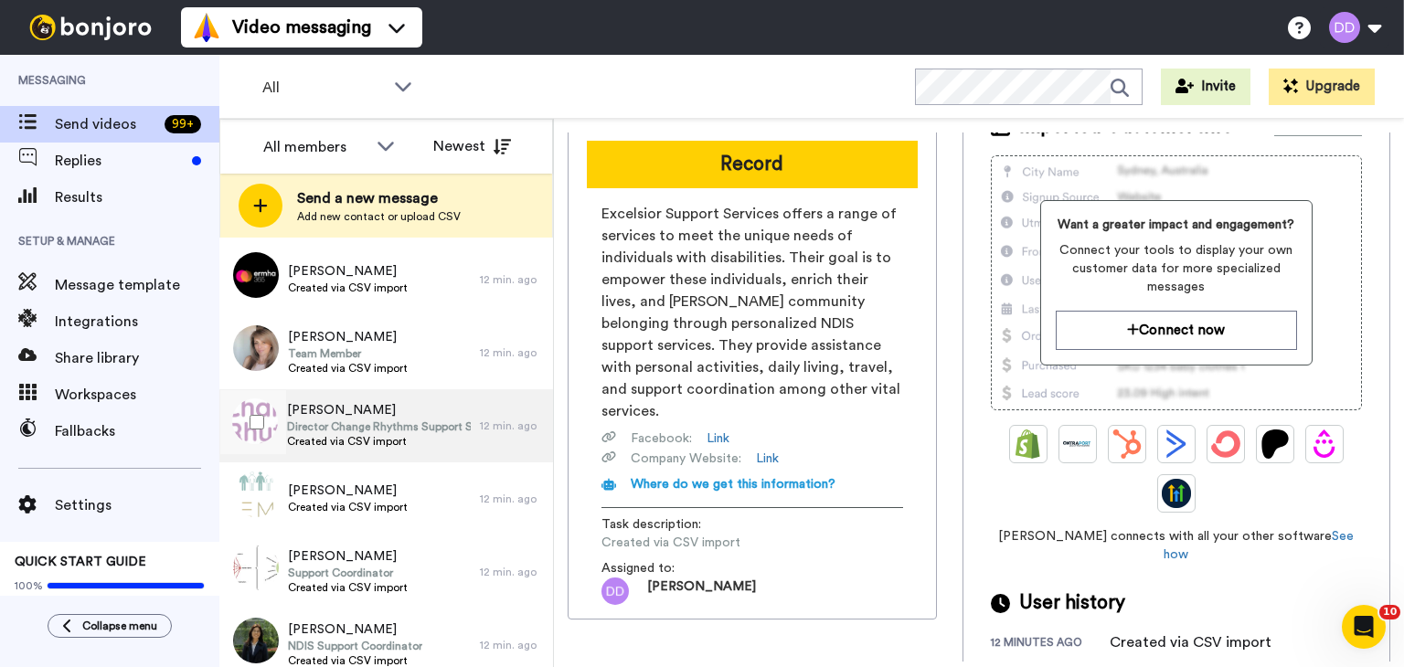
click at [391, 399] on div "[PERSON_NAME] Director Change Rhythms Support Services Created via CSV import" at bounding box center [349, 426] width 261 height 73
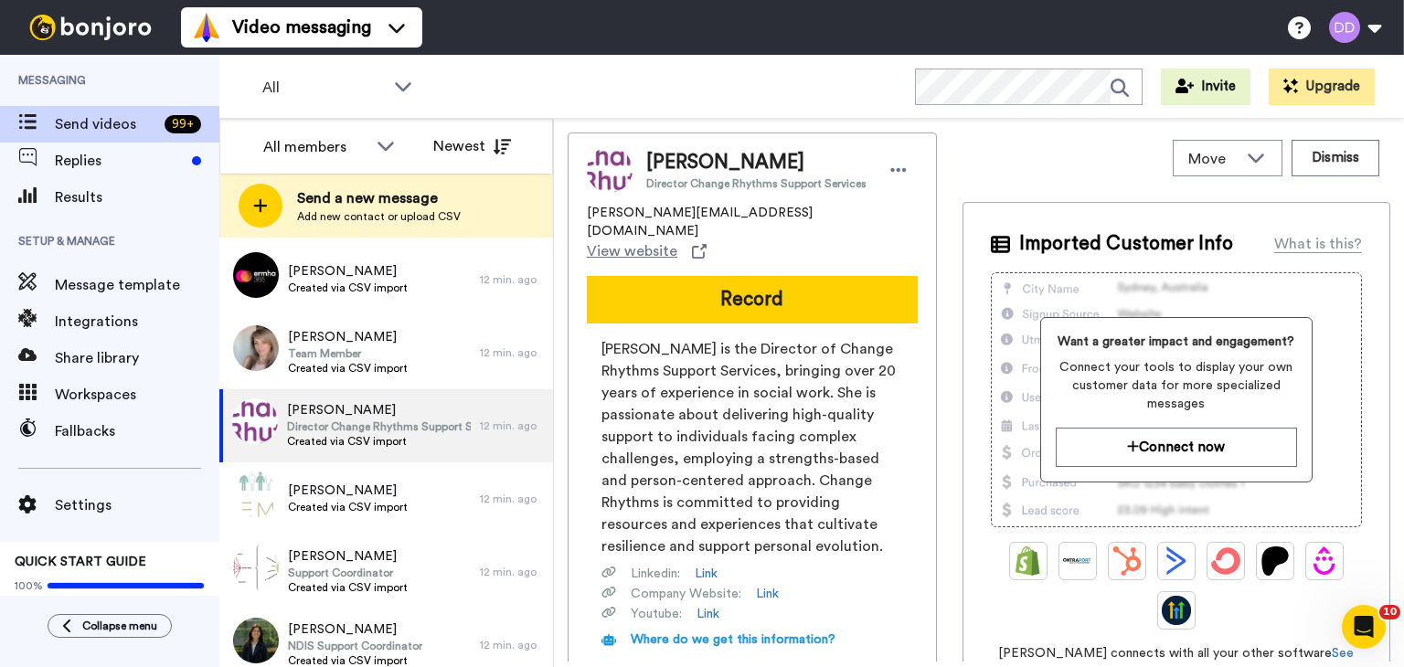
scroll to position [117, 0]
